Goal: Navigation & Orientation: Find specific page/section

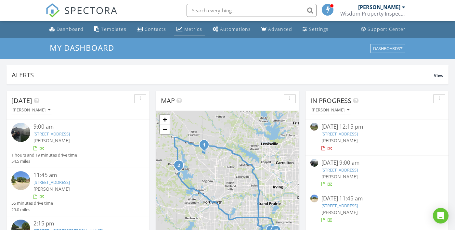
click at [191, 30] on div "Metrics" at bounding box center [193, 29] width 18 height 6
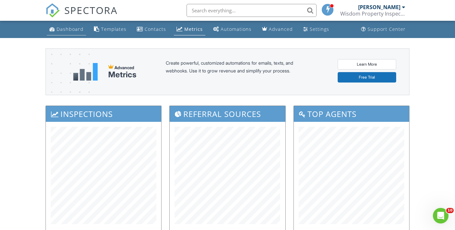
click at [73, 35] on link "Dashboard" at bounding box center [66, 29] width 39 height 12
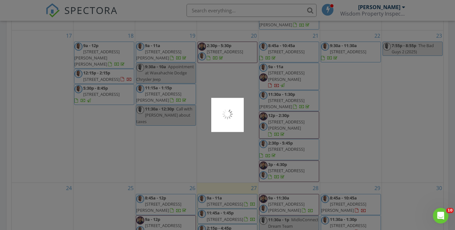
scroll to position [350, 0]
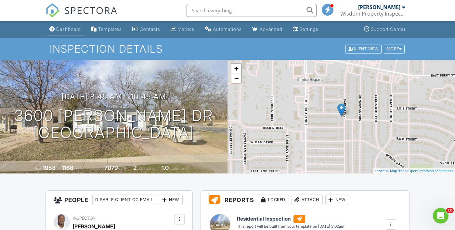
click at [72, 32] on link "Dashboard" at bounding box center [65, 29] width 37 height 12
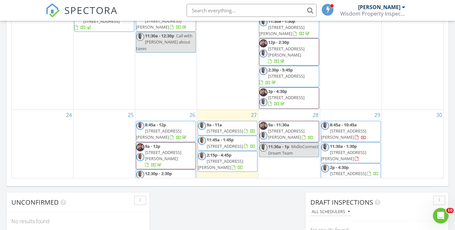
scroll to position [419, 0]
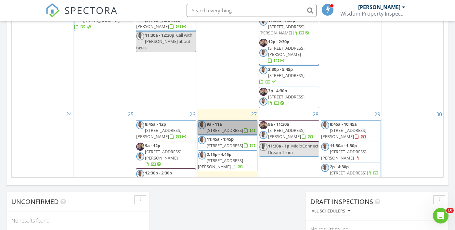
click at [225, 120] on link "9a - 11a 15108 Bull Wagon Wy, Haslet 76052" at bounding box center [228, 127] width 60 height 15
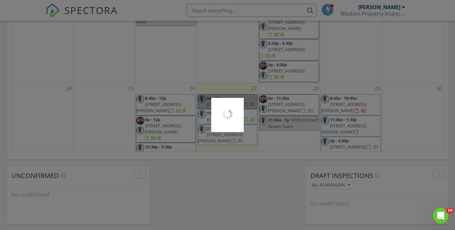
scroll to position [450, 0]
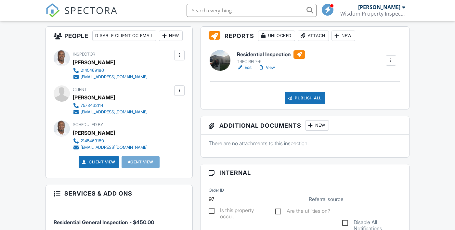
scroll to position [164, 0]
click at [274, 66] on link "View" at bounding box center [266, 67] width 17 height 6
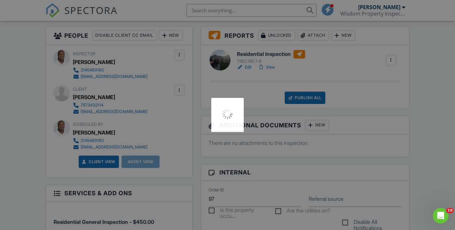
scroll to position [0, 0]
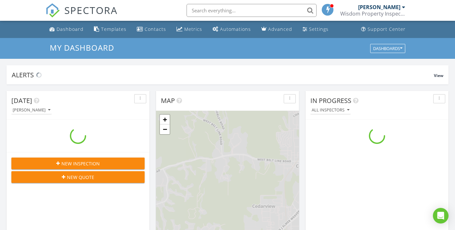
scroll to position [592, 455]
